Goal: Task Accomplishment & Management: Use online tool/utility

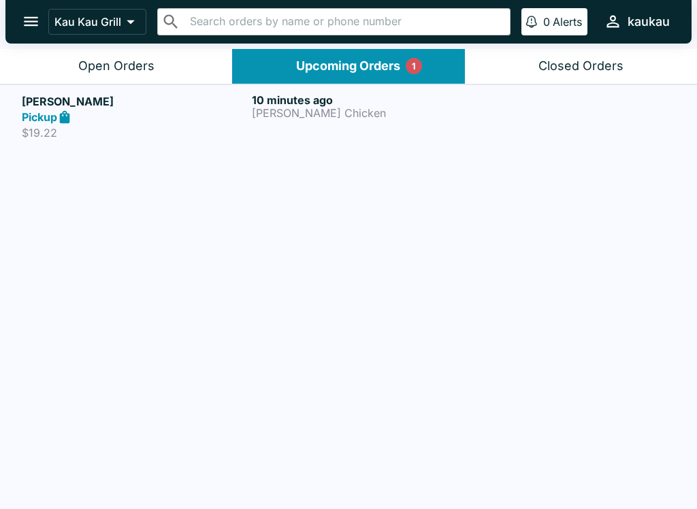
click at [382, 103] on h6 "10 minutes ago" at bounding box center [364, 100] width 225 height 14
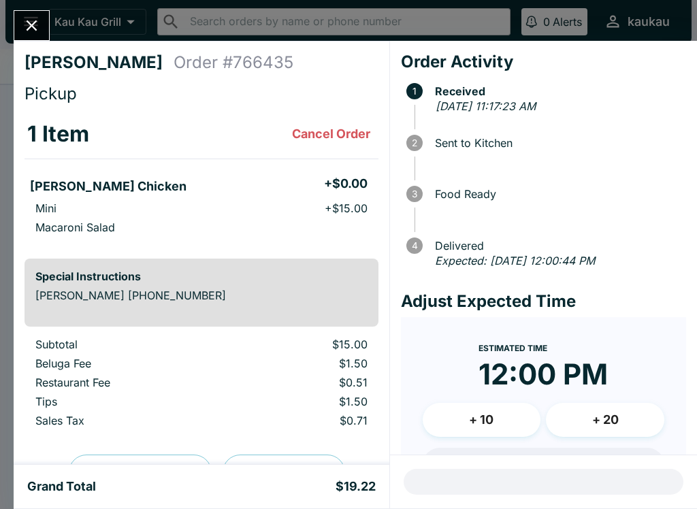
click at [39, 21] on icon "Close" at bounding box center [31, 25] width 18 height 18
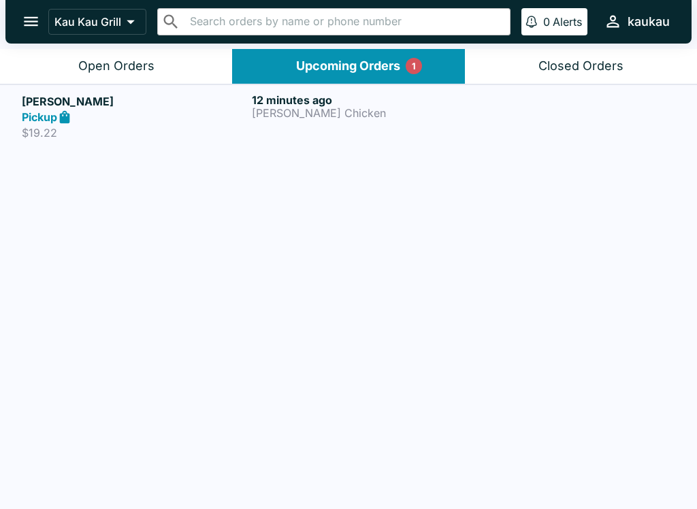
click at [133, 50] on button "Open Orders" at bounding box center [116, 66] width 232 height 35
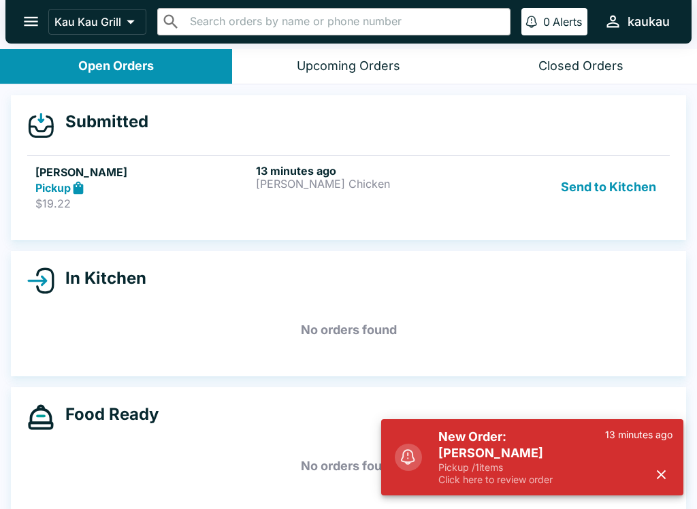
click at [514, 479] on p "Click here to review order" at bounding box center [521, 480] width 167 height 12
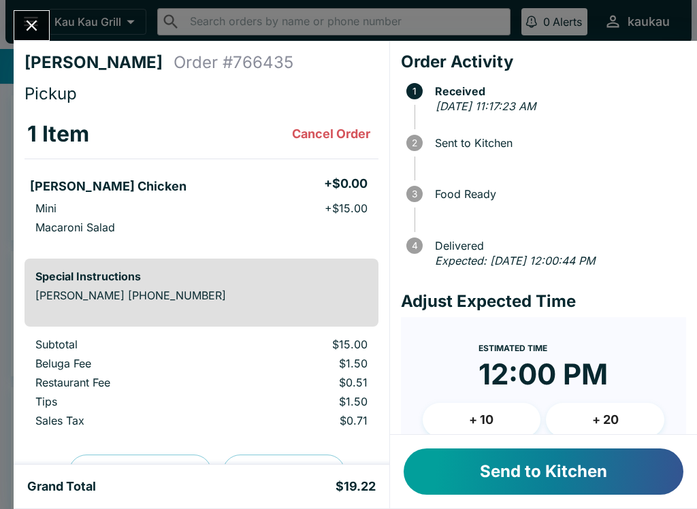
click at [550, 482] on button "Send to Kitchen" at bounding box center [543, 471] width 280 height 46
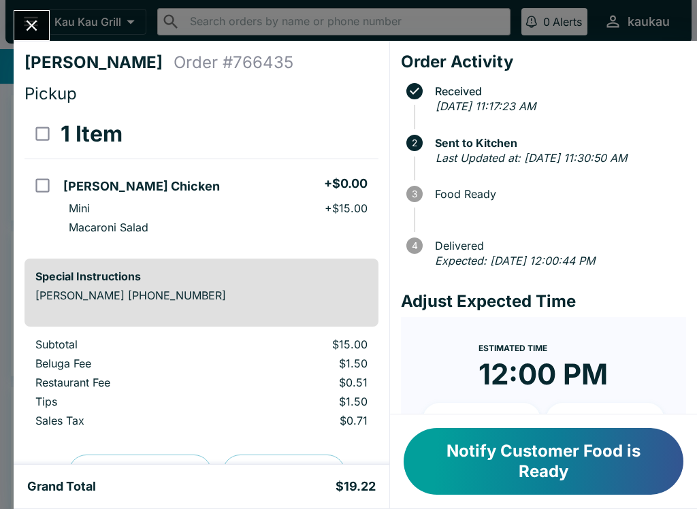
click at [599, 454] on button "Notify Customer Food is Ready" at bounding box center [543, 461] width 280 height 67
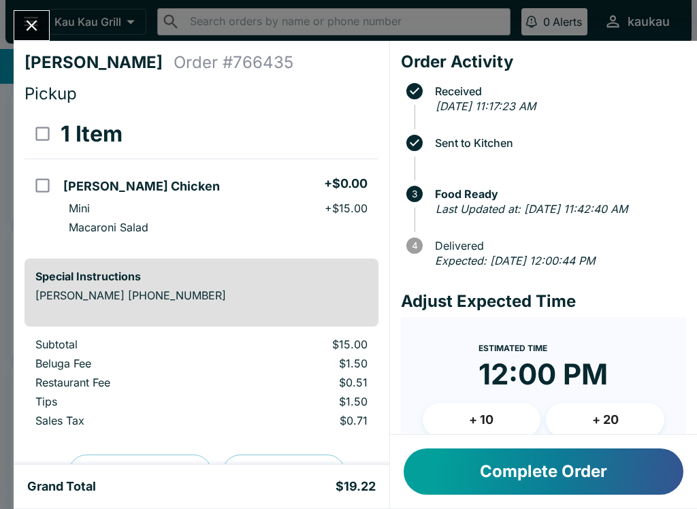
click at [580, 463] on button "Complete Order" at bounding box center [543, 471] width 280 height 46
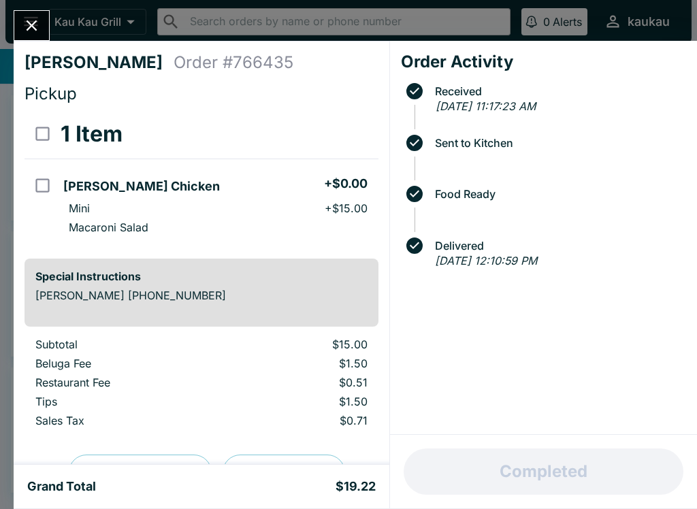
click at [21, 16] on button "Close" at bounding box center [31, 25] width 35 height 29
